Goal: Find specific page/section: Find specific page/section

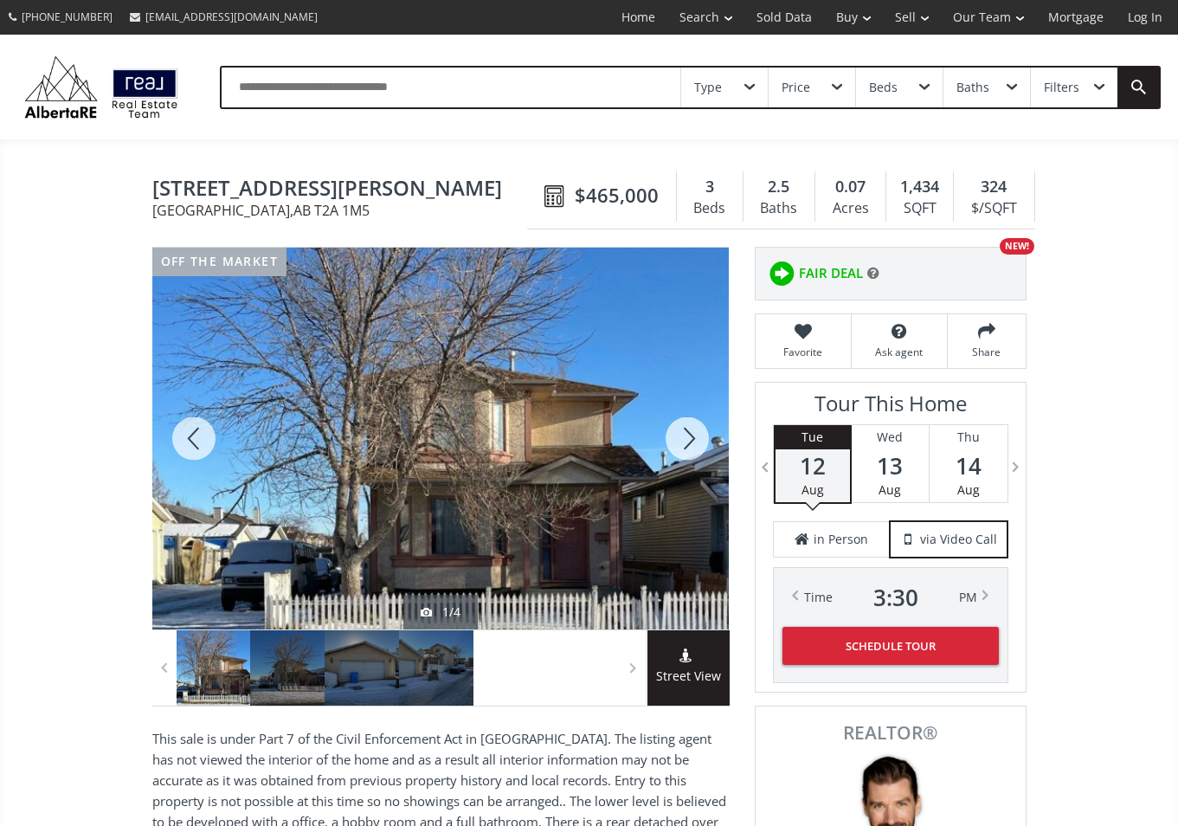
click at [219, 674] on div at bounding box center [214, 667] width 74 height 75
click at [280, 668] on div at bounding box center [287, 667] width 74 height 75
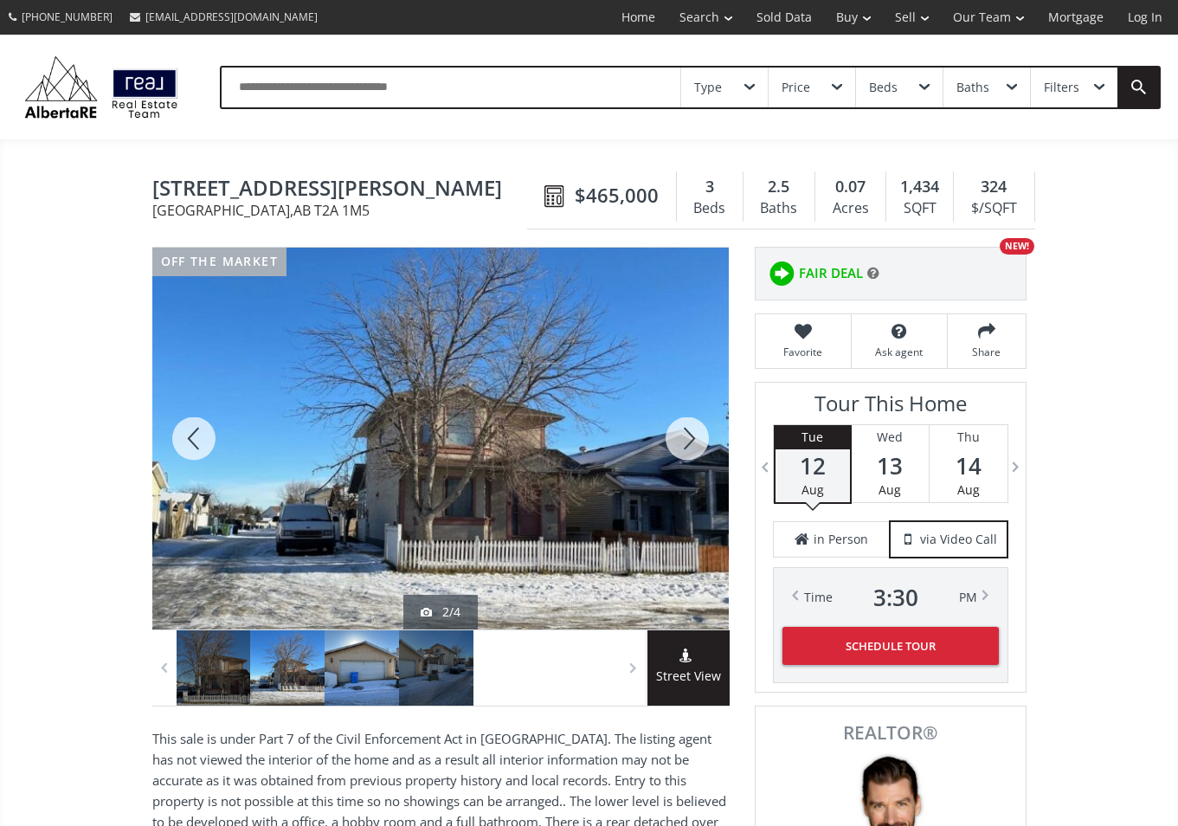
click at [349, 662] on div at bounding box center [362, 667] width 74 height 75
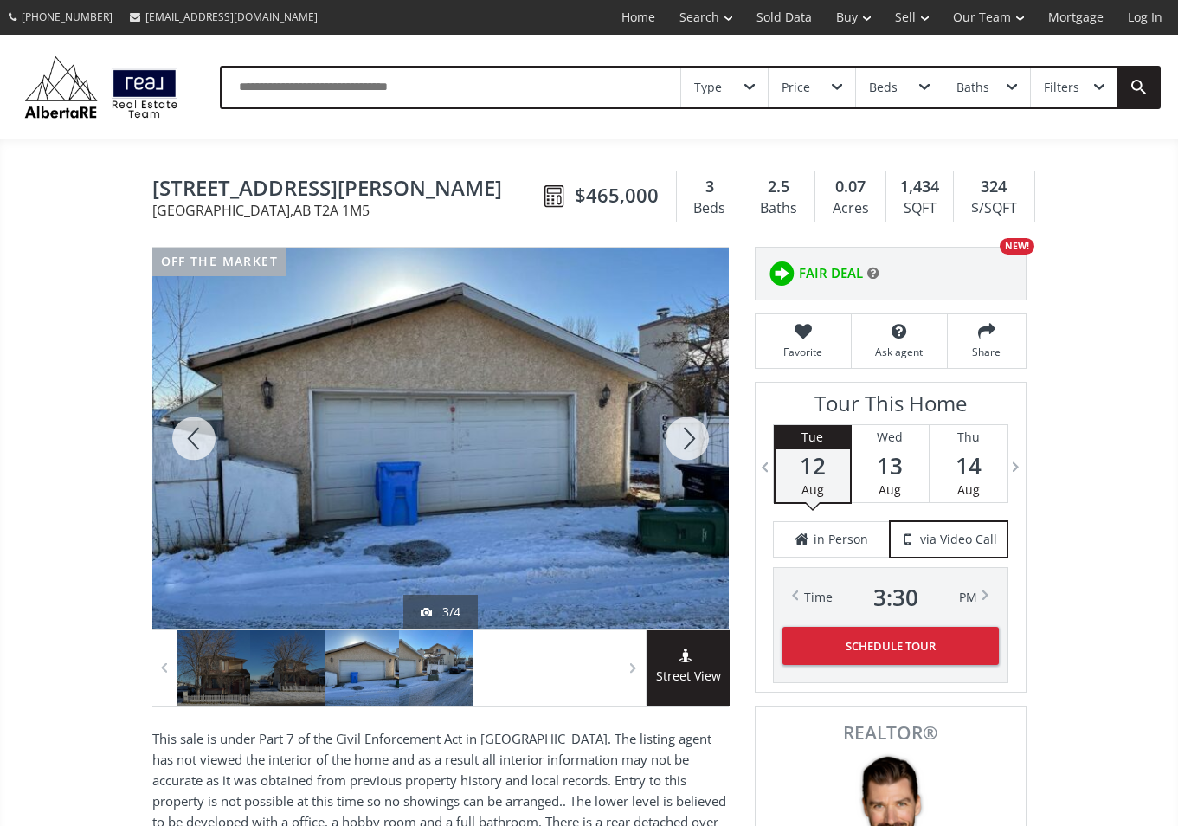
click at [428, 662] on div at bounding box center [436, 667] width 74 height 75
click at [450, 667] on div at bounding box center [436, 667] width 74 height 75
click at [296, 685] on div at bounding box center [287, 667] width 74 height 75
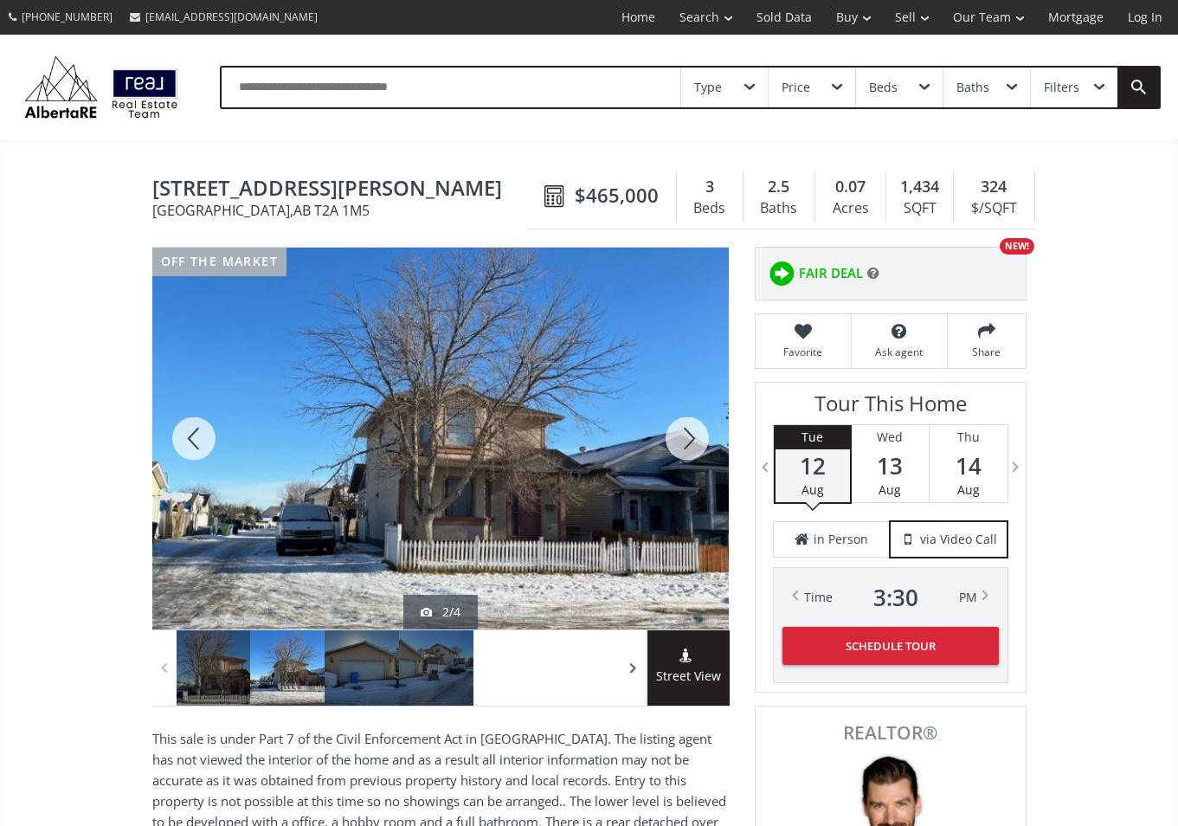
click at [632, 666] on span at bounding box center [633, 667] width 17 height 26
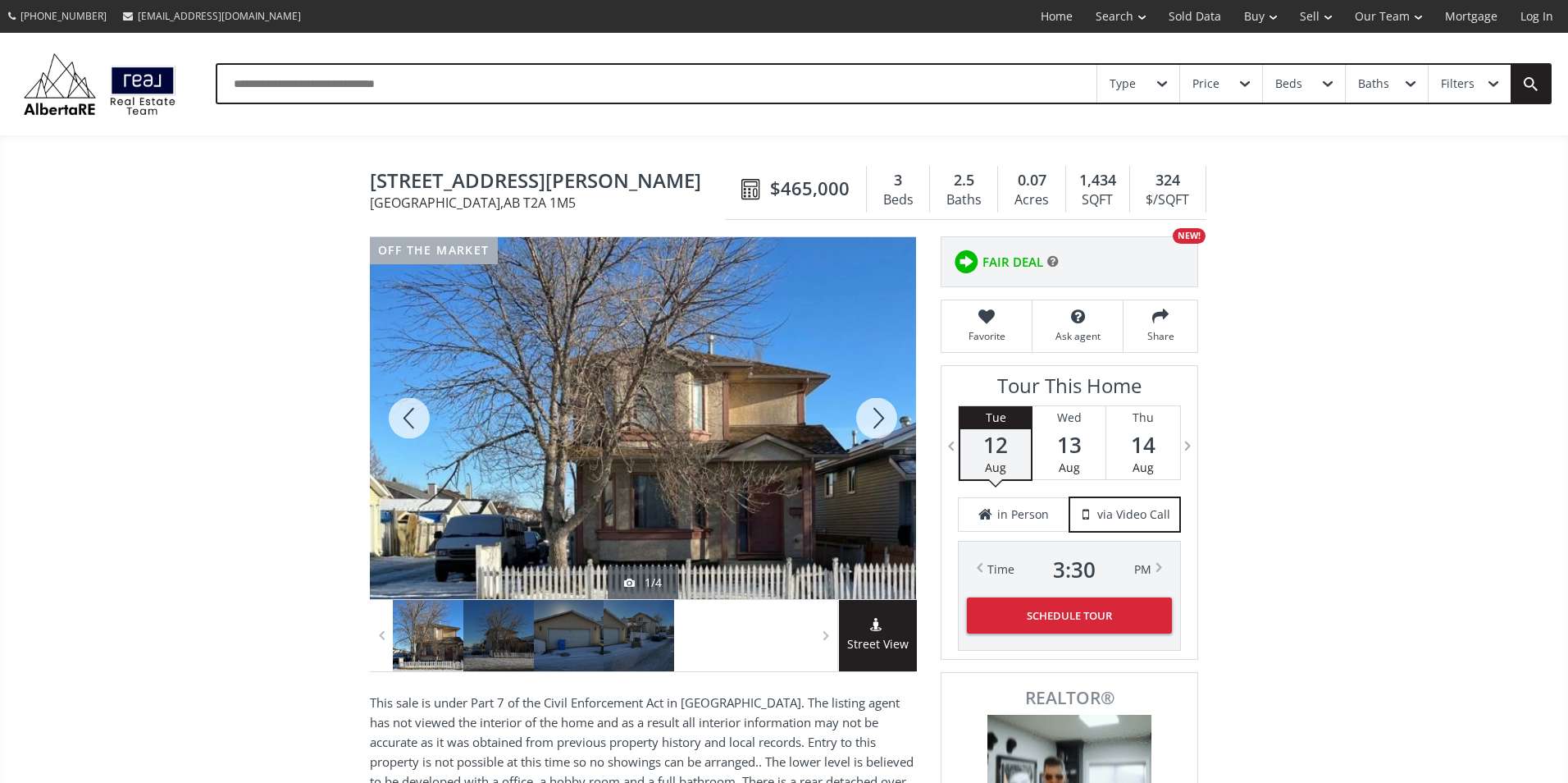
click at [872, 413] on div at bounding box center [876, 418] width 79 height 362
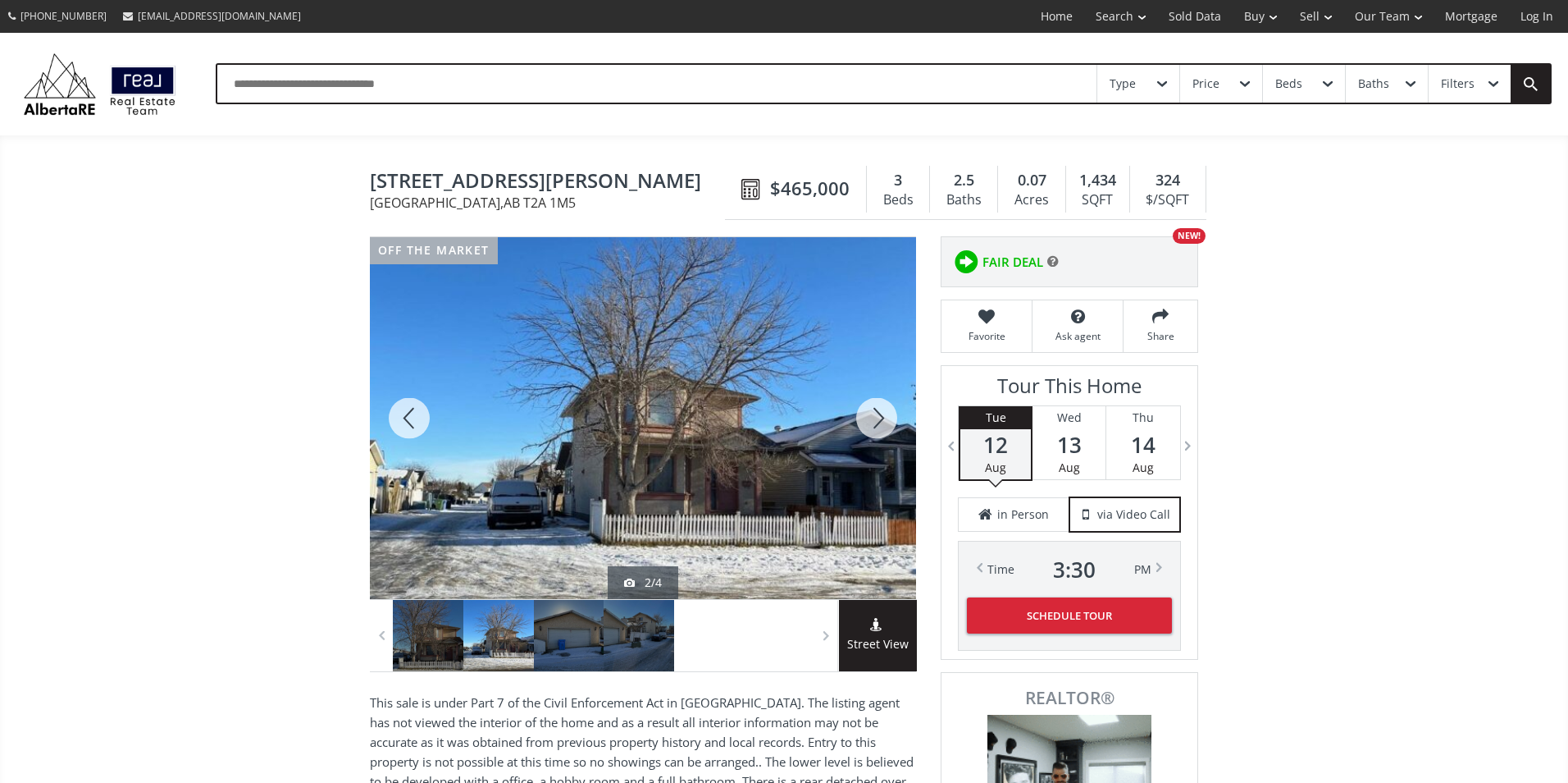
click at [872, 413] on div at bounding box center [876, 418] width 79 height 362
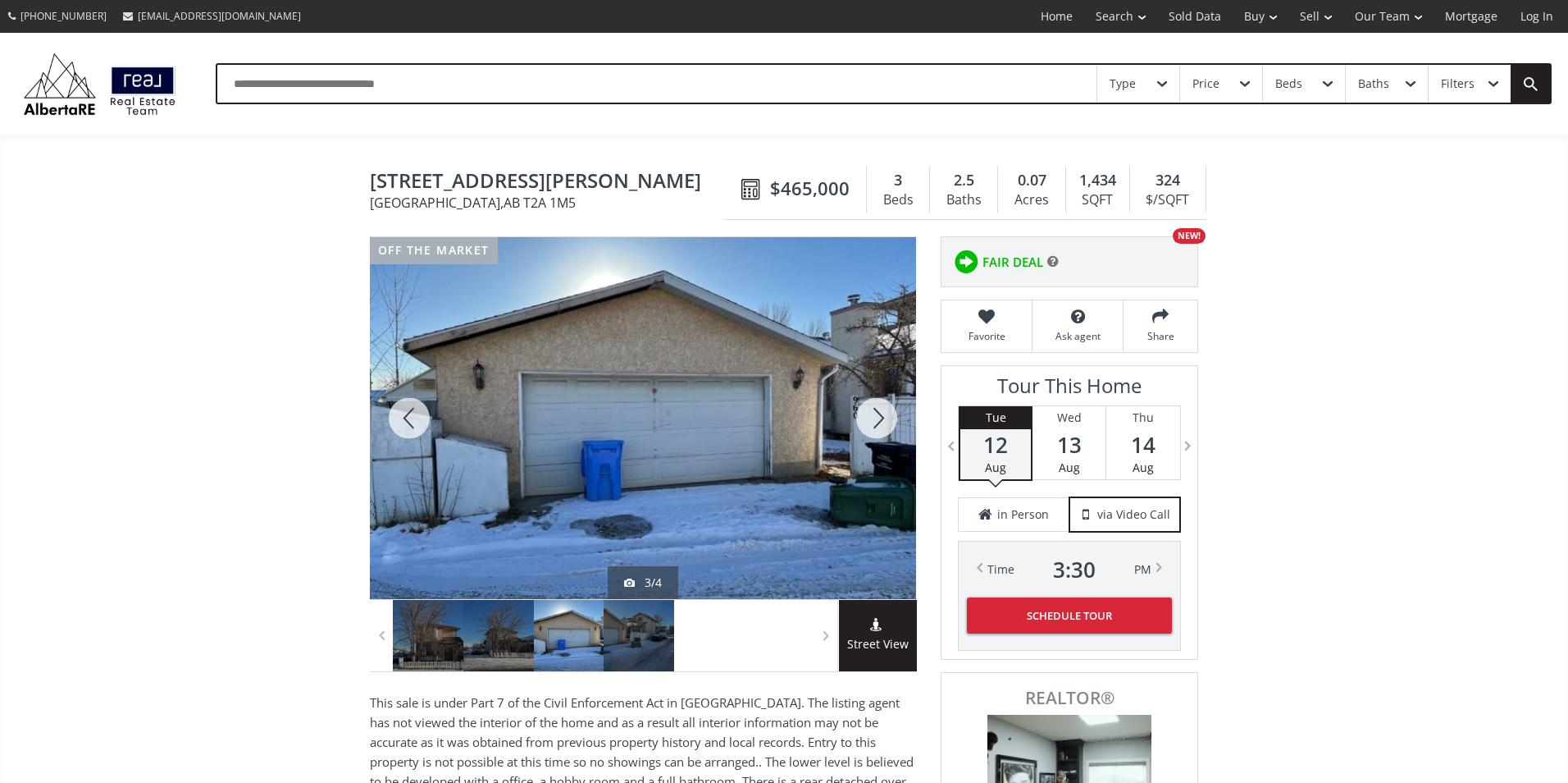
click at [872, 413] on div at bounding box center [876, 418] width 79 height 362
click at [868, 411] on div at bounding box center [876, 418] width 79 height 362
